Goal: Task Accomplishment & Management: Manage account settings

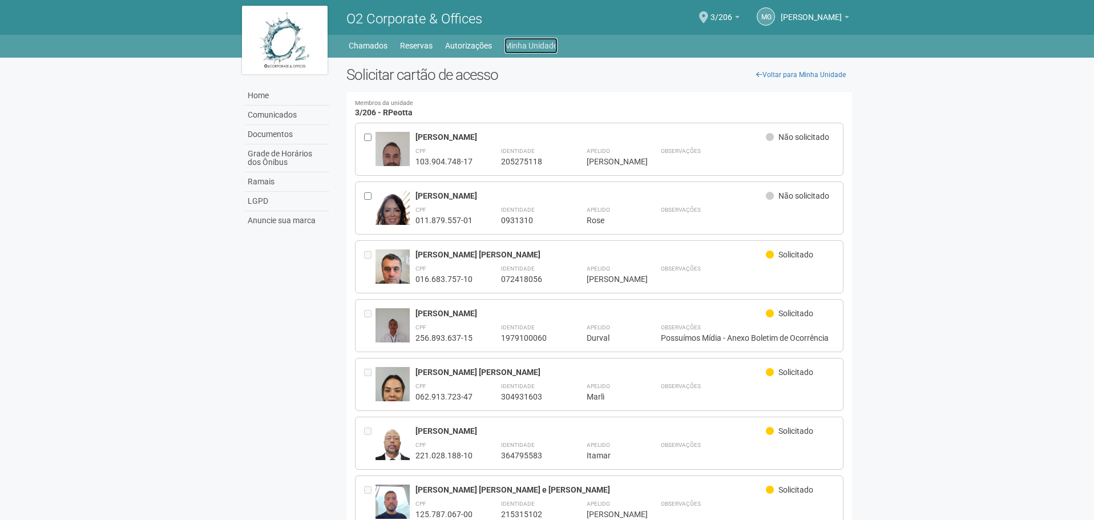
click at [518, 42] on link "Minha Unidade" at bounding box center [531, 46] width 53 height 16
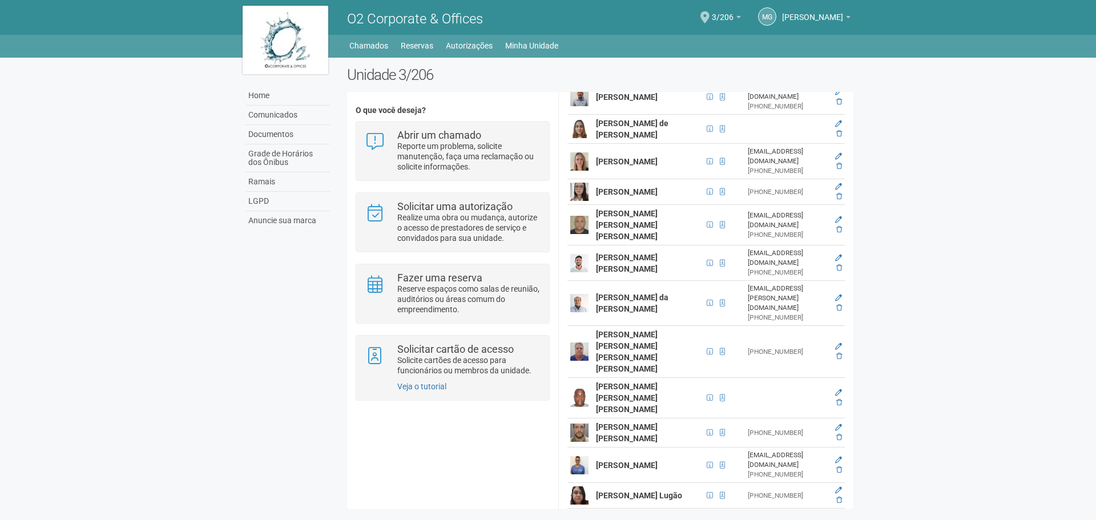
scroll to position [342, 0]
click at [836, 350] on icon at bounding box center [839, 353] width 6 height 7
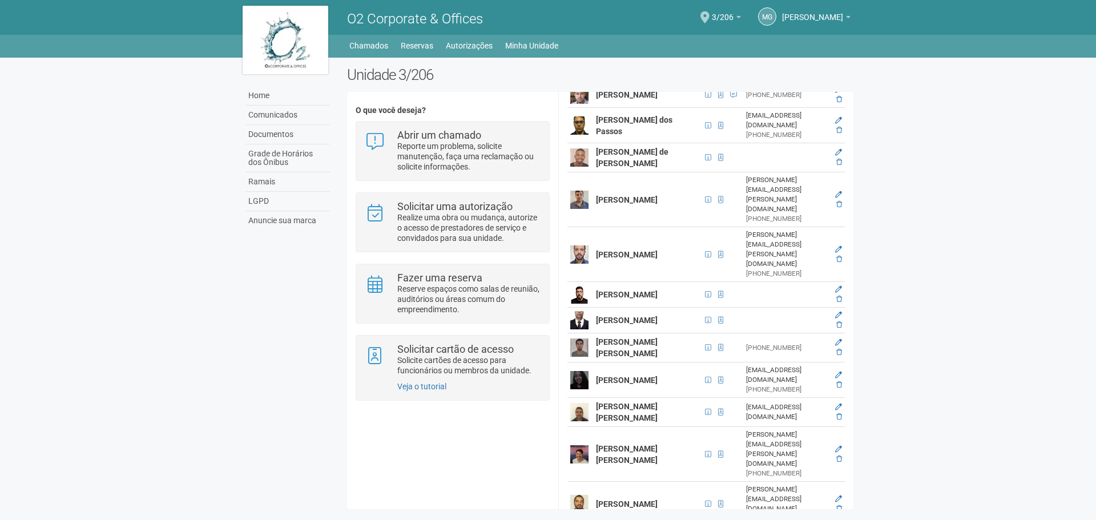
scroll to position [2197, 0]
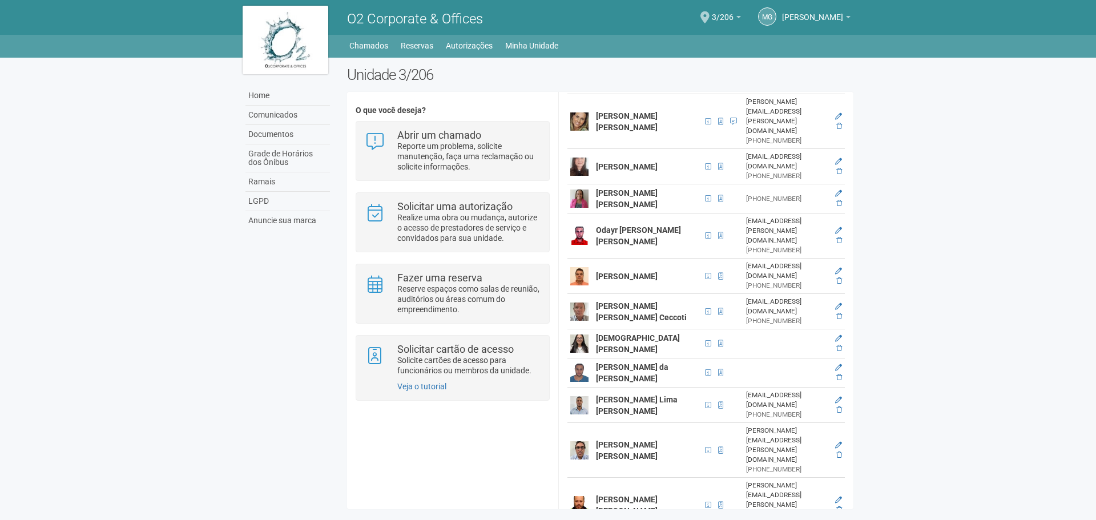
scroll to position [3681, 0]
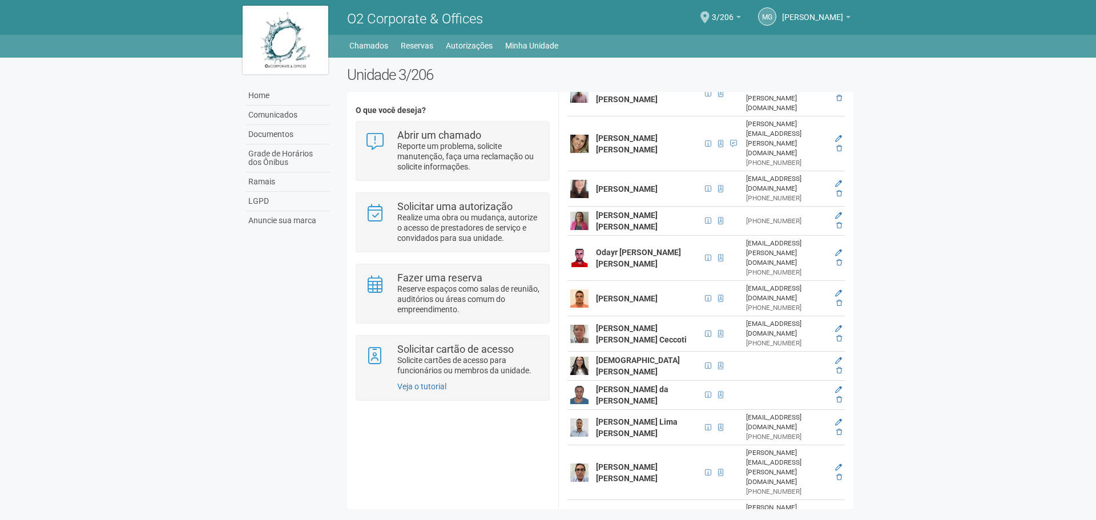
scroll to position [3748, 0]
